Goal: Information Seeking & Learning: Learn about a topic

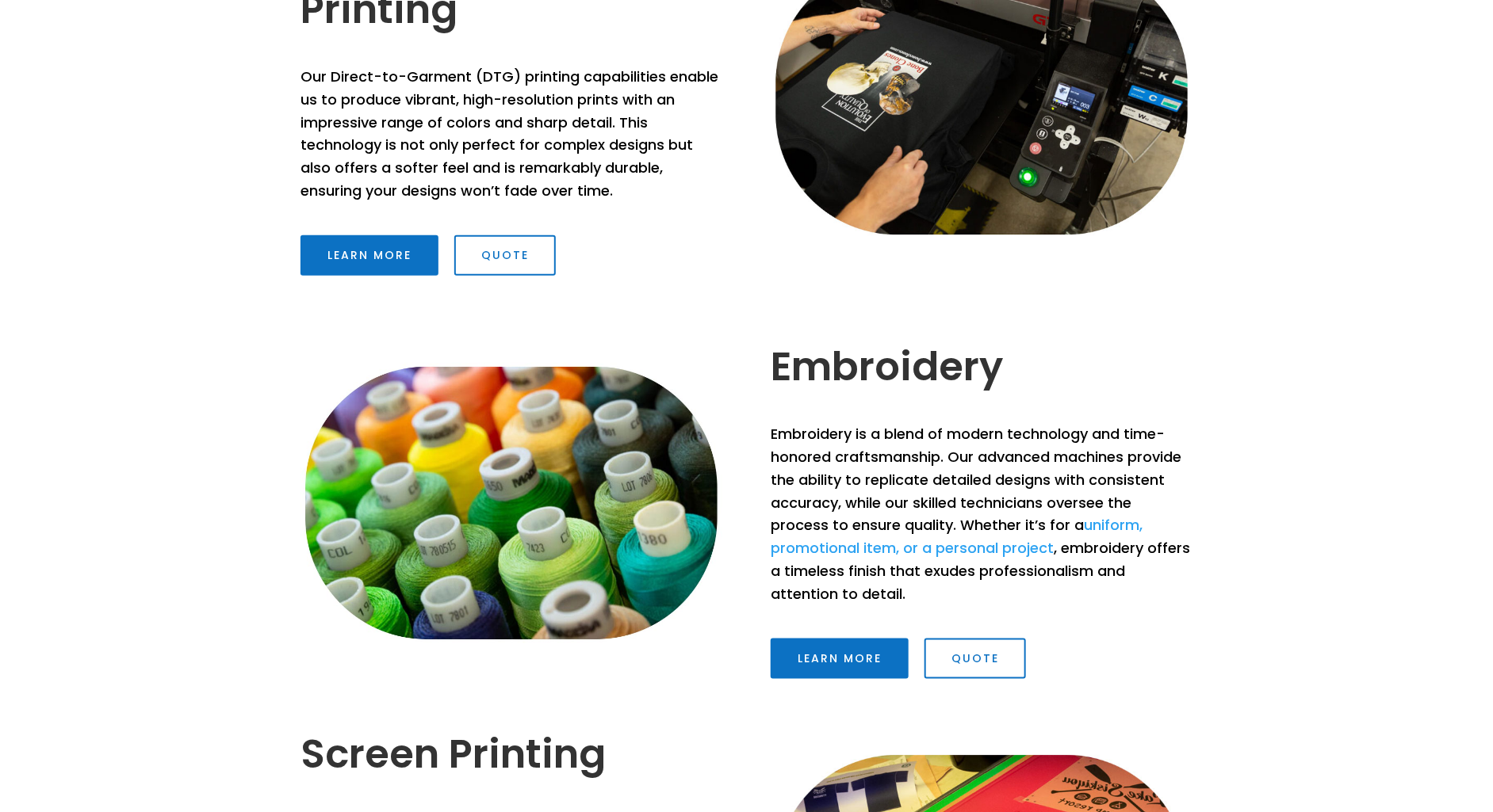
scroll to position [742, 0]
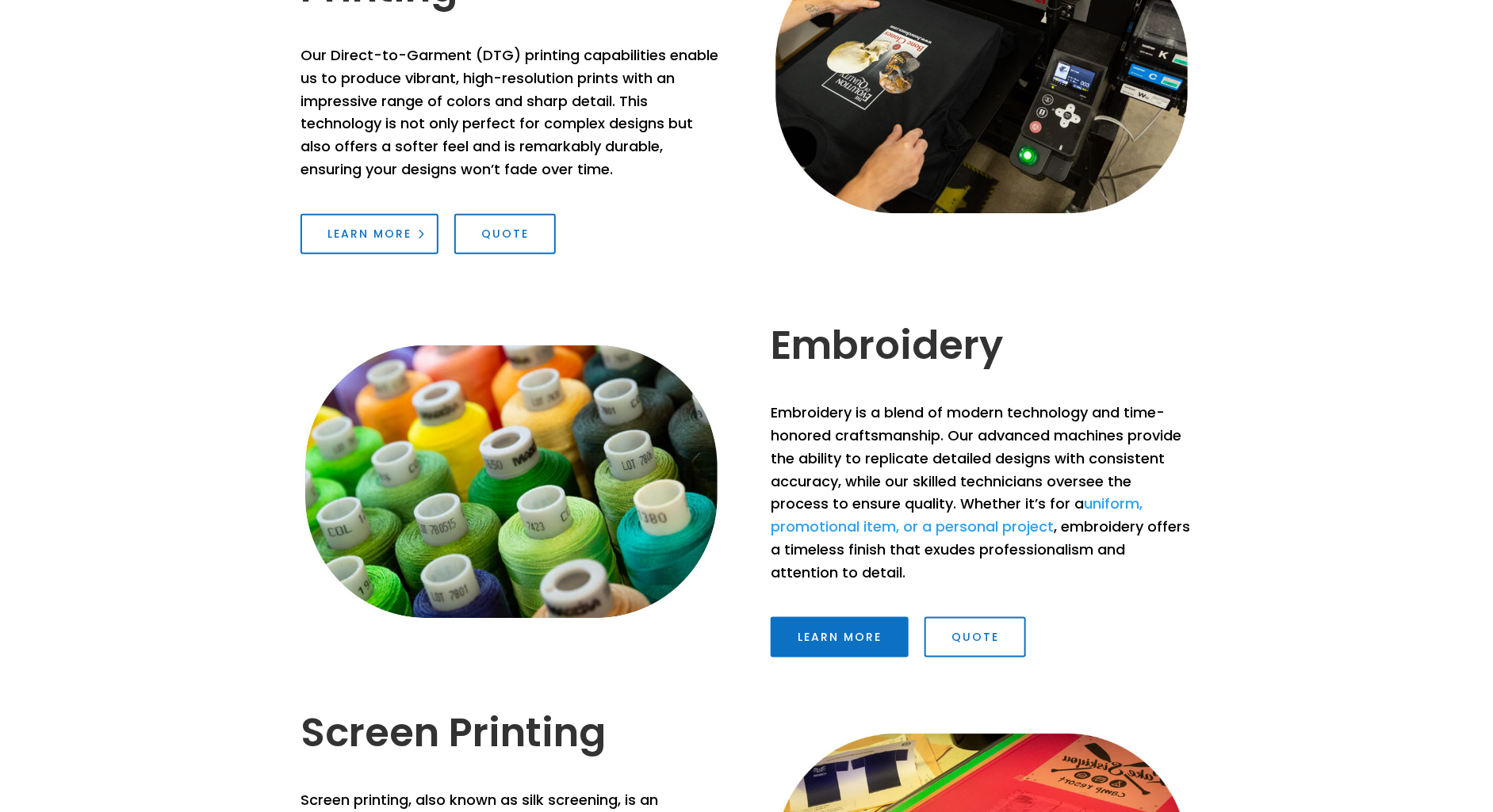
click at [374, 230] on link "Learn More" at bounding box center [369, 234] width 138 height 41
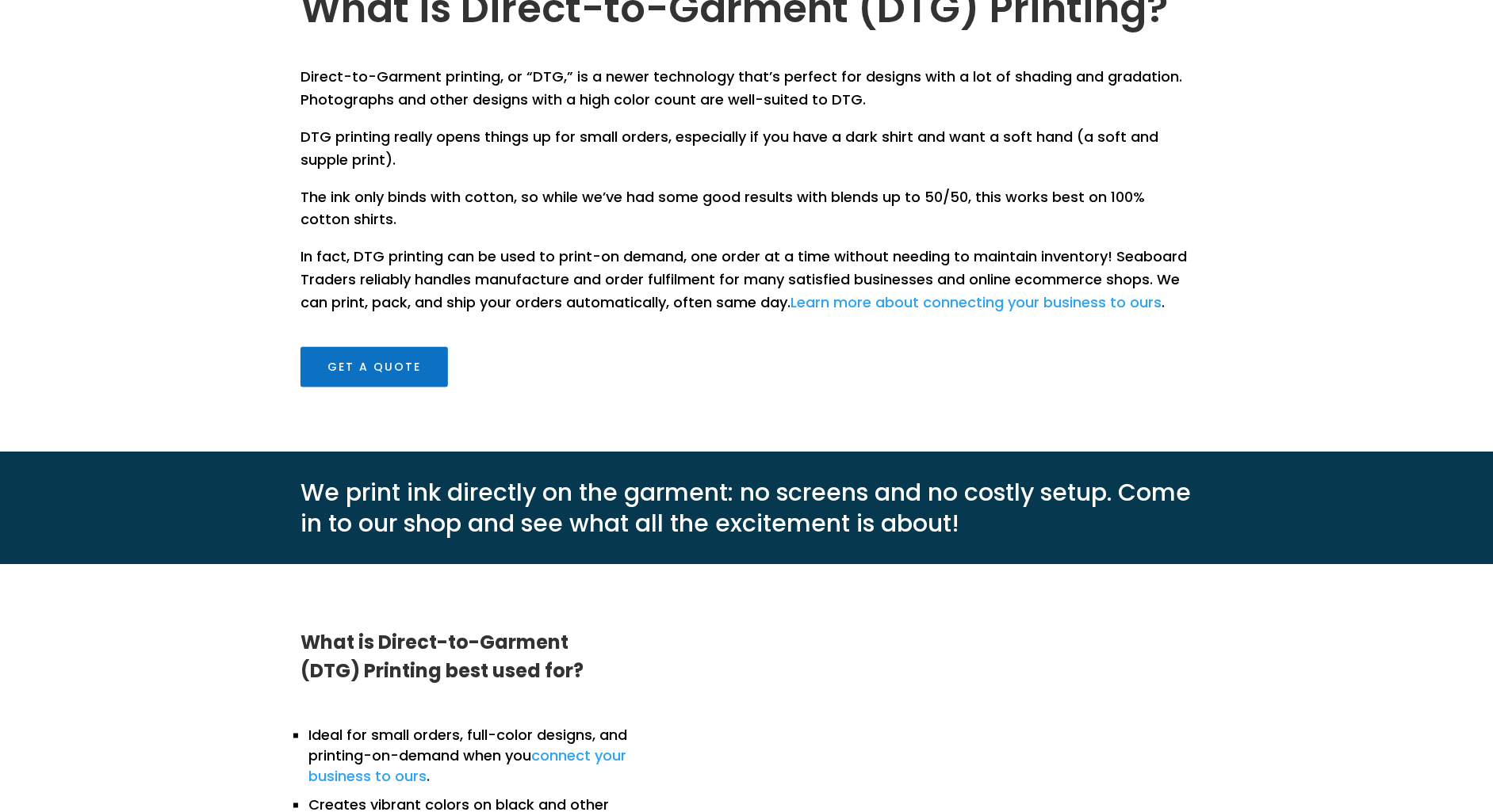
scroll to position [679, 0]
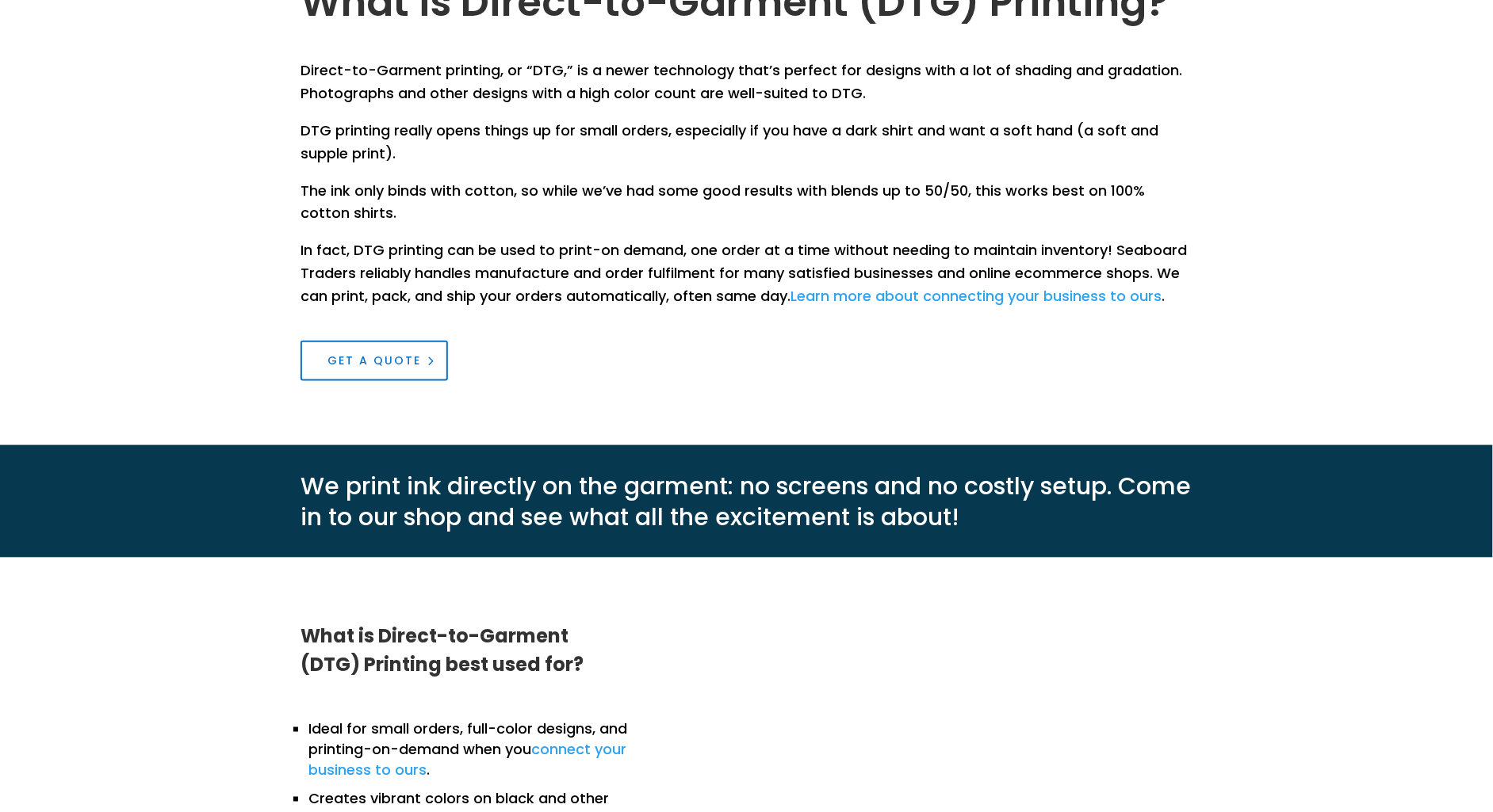
click at [400, 348] on link "Get a Quote" at bounding box center [374, 361] width 147 height 41
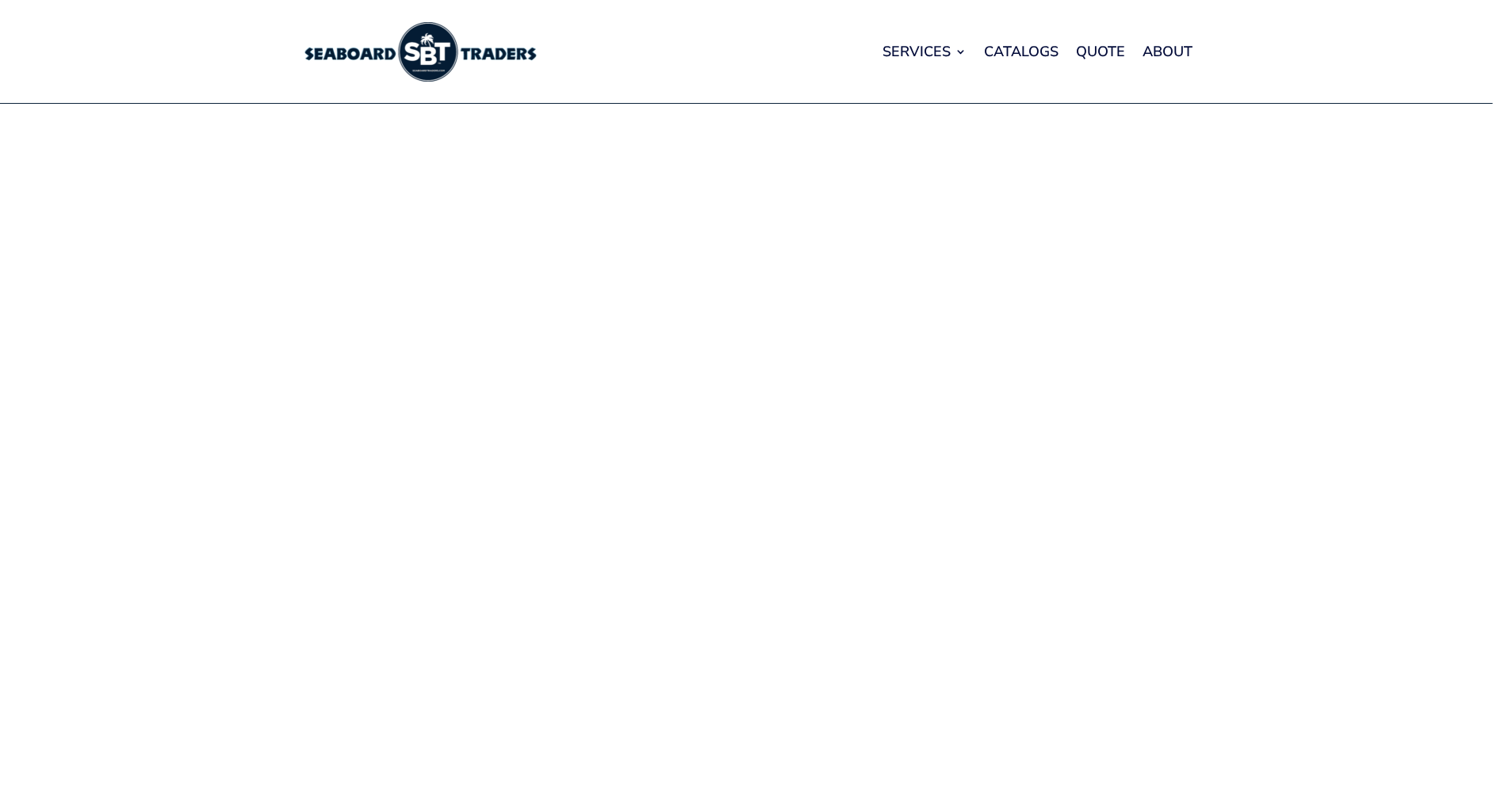
click at [459, 43] on img at bounding box center [419, 52] width 238 height 60
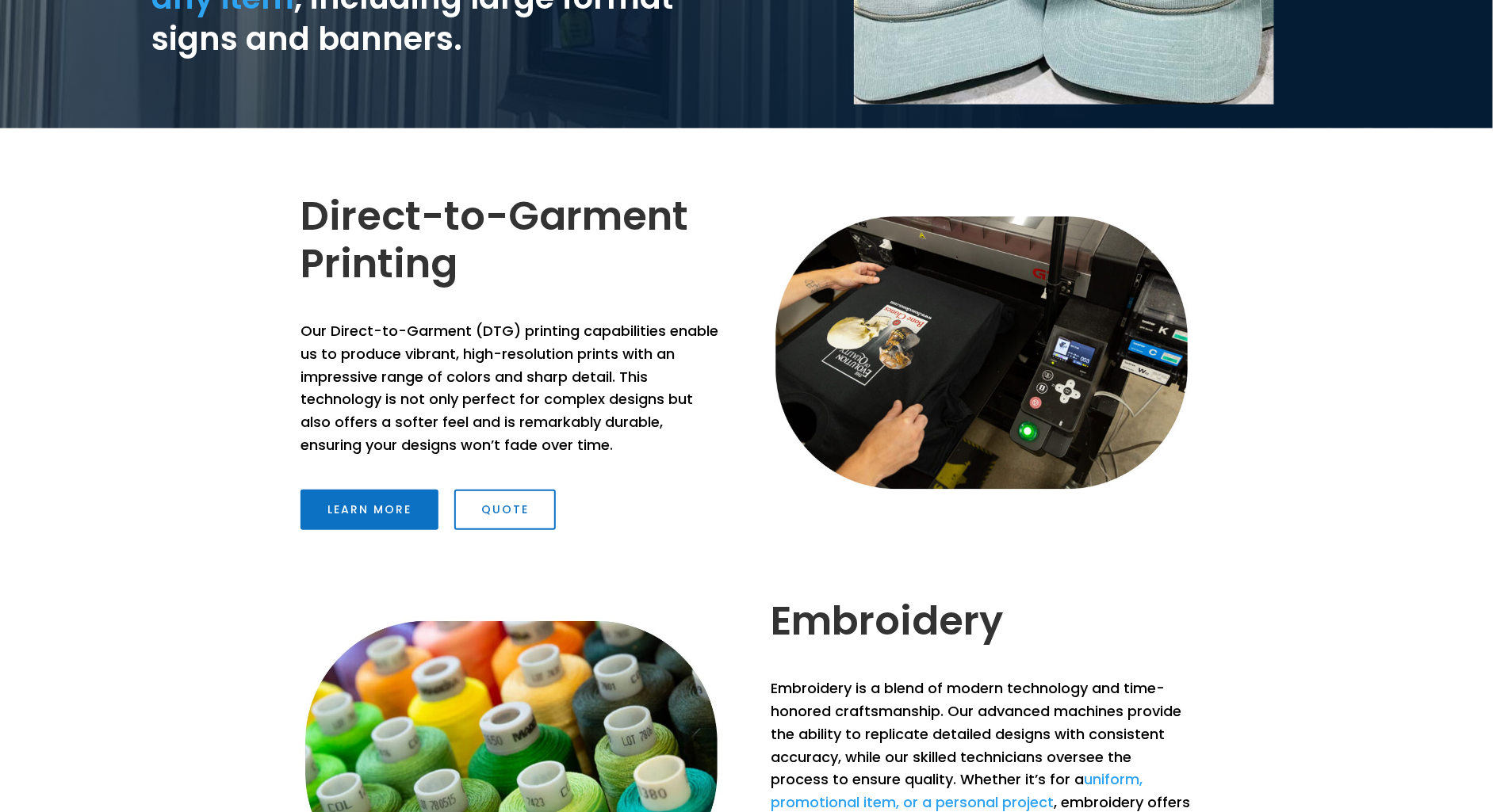
scroll to position [622, 0]
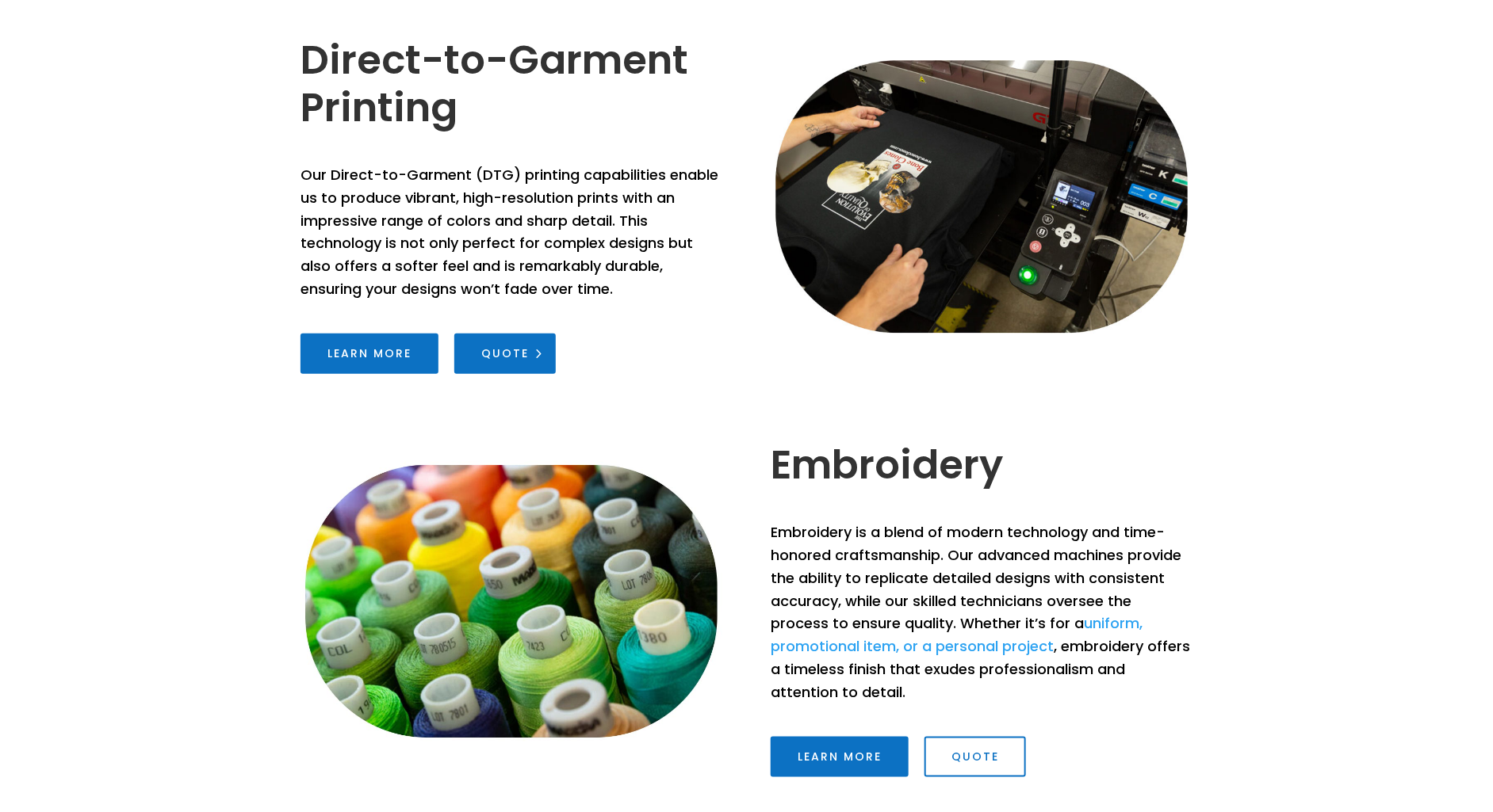
click at [497, 354] on link "Quote" at bounding box center [505, 354] width 102 height 41
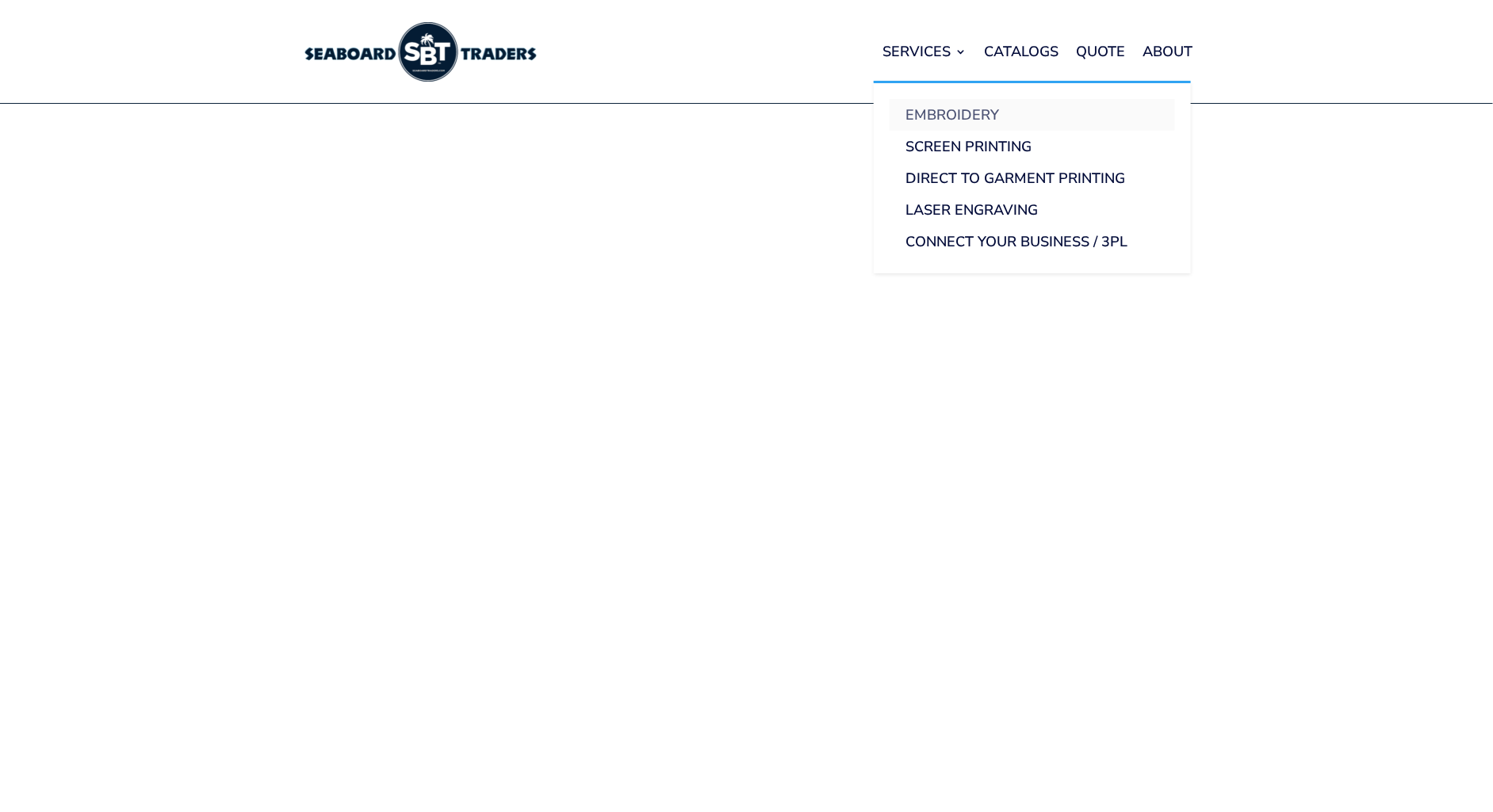
click at [944, 109] on link "Embroidery" at bounding box center [1033, 115] width 285 height 32
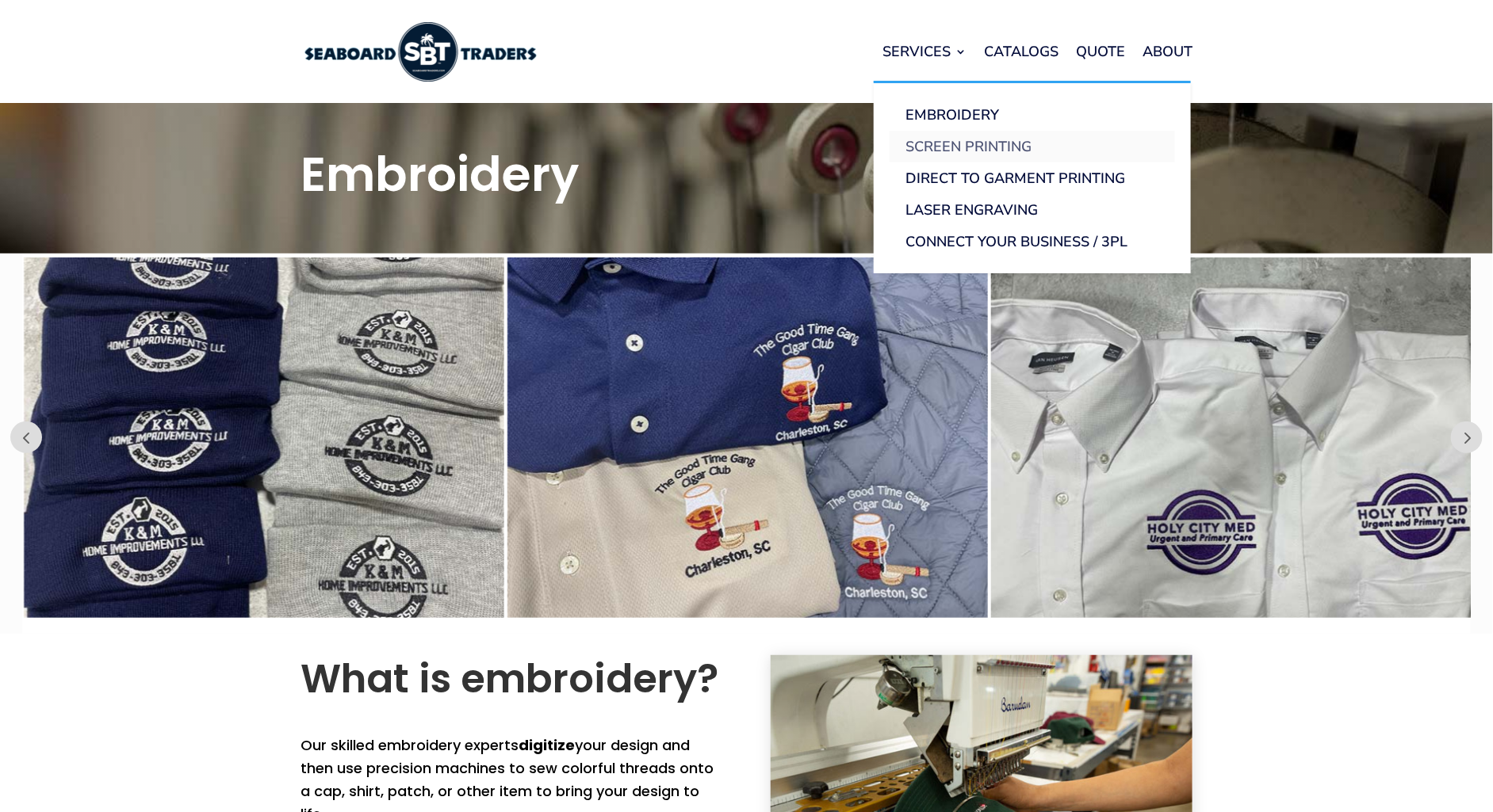
click at [943, 140] on link "Screen Printing" at bounding box center [1033, 147] width 285 height 32
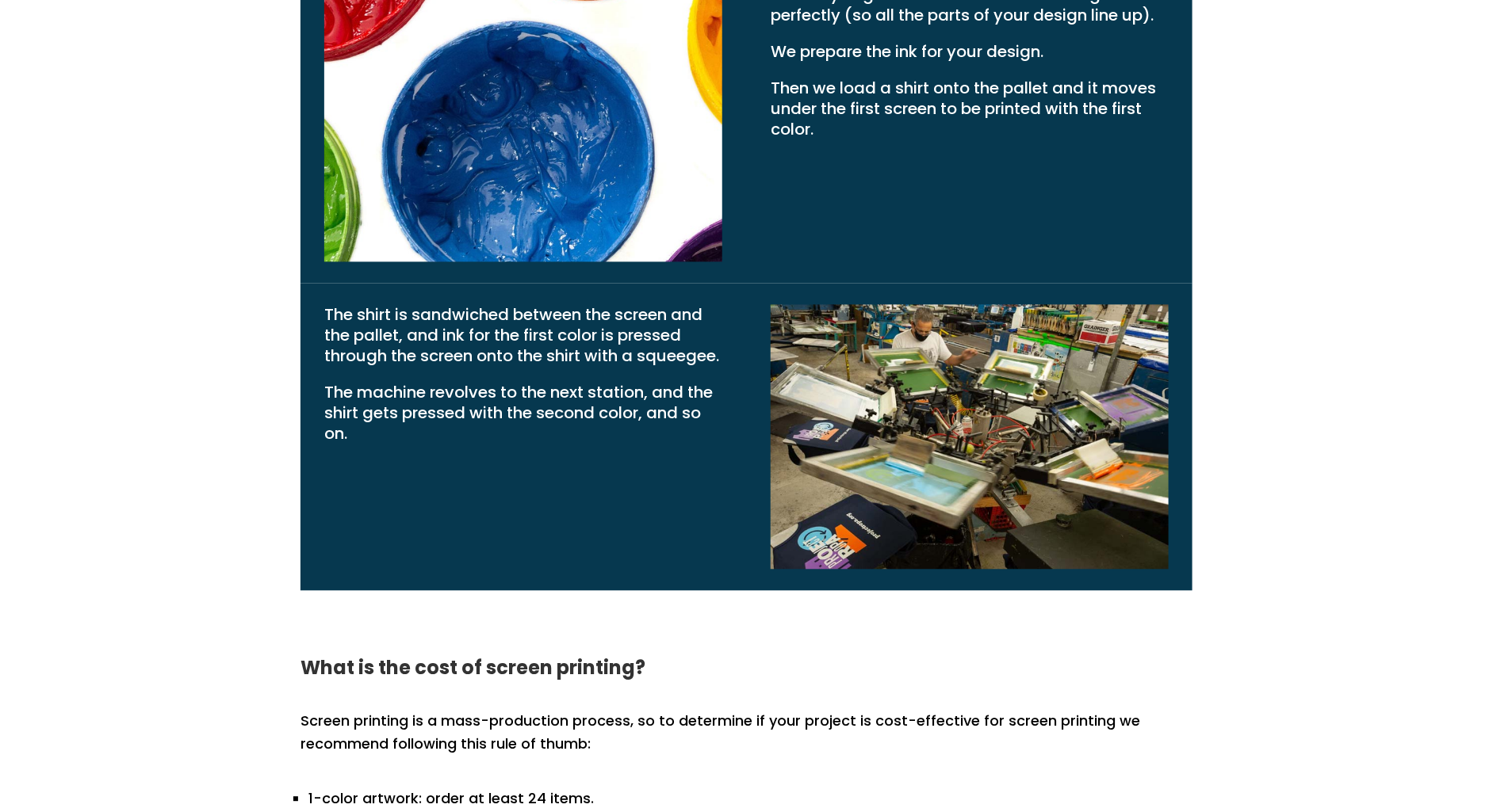
scroll to position [1493, 0]
click at [1214, 190] on div "How does screen printing work? We prepare a separate screen (a bit like a large…" at bounding box center [746, 113] width 1493 height 964
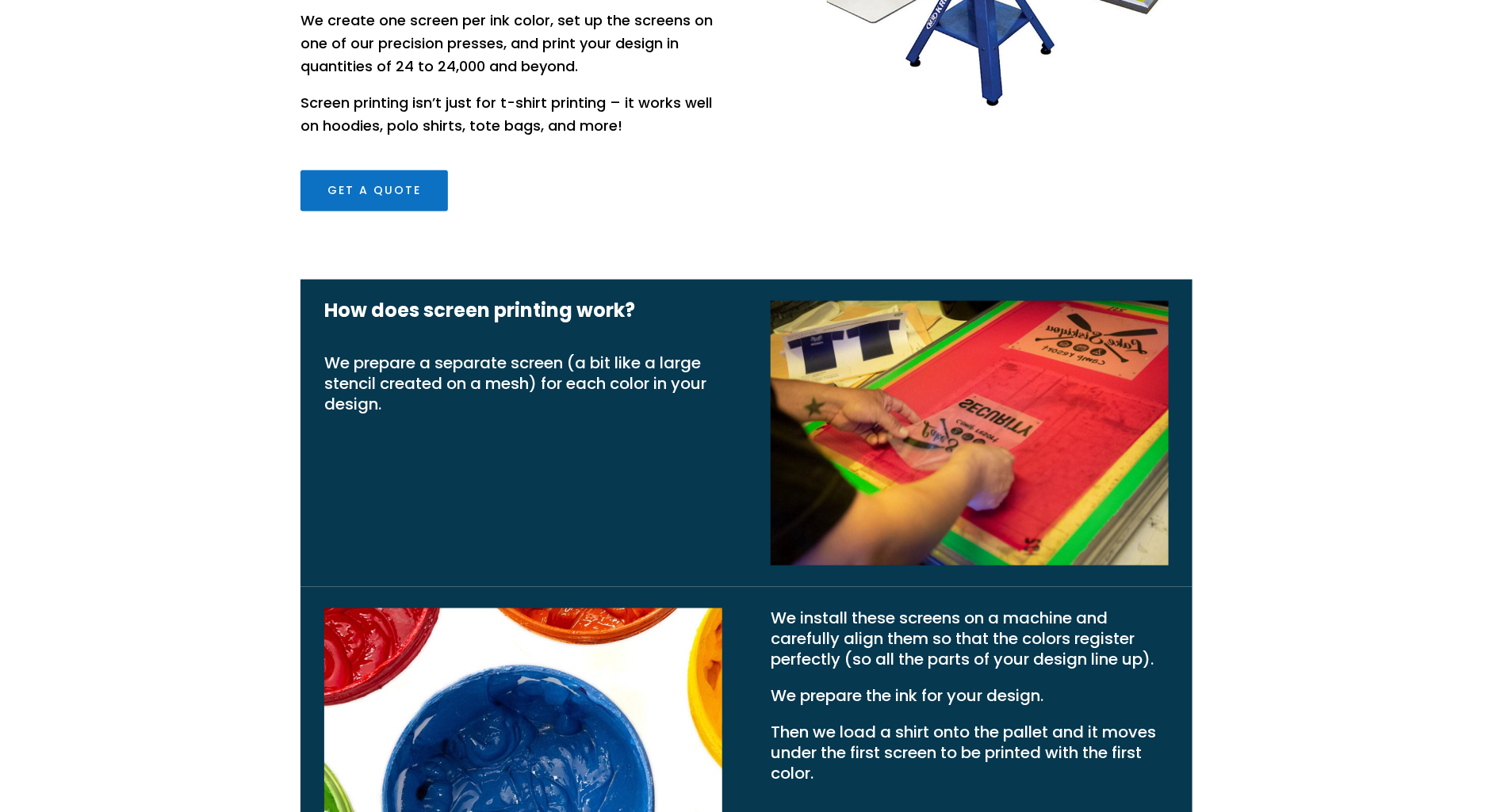
scroll to position [694, 0]
